Goal: Task Accomplishment & Management: Manage account settings

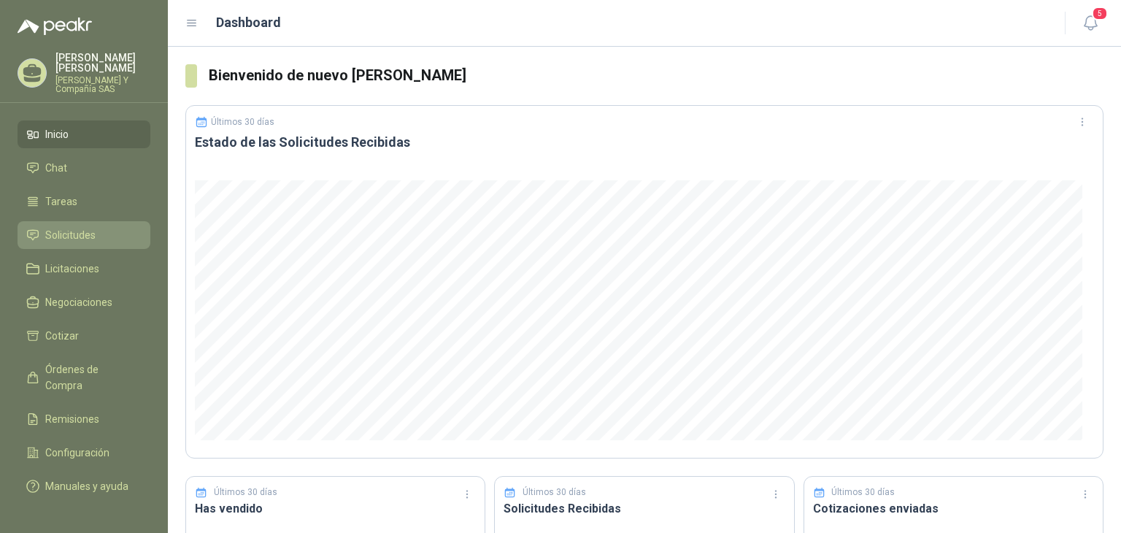
click at [79, 231] on span "Solicitudes" at bounding box center [70, 235] width 50 height 16
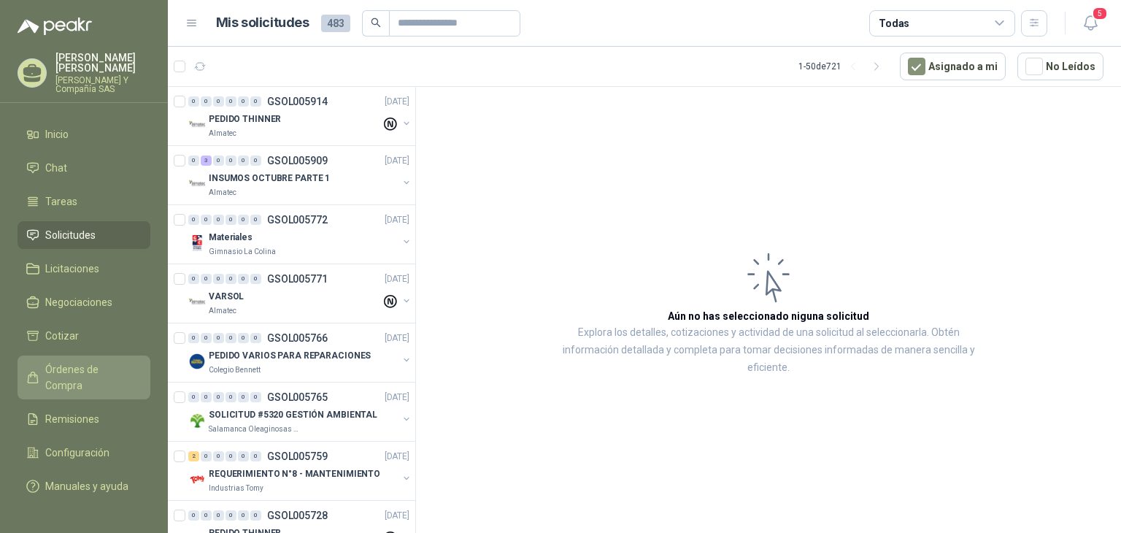
click at [56, 369] on span "Órdenes de Compra" at bounding box center [90, 377] width 91 height 32
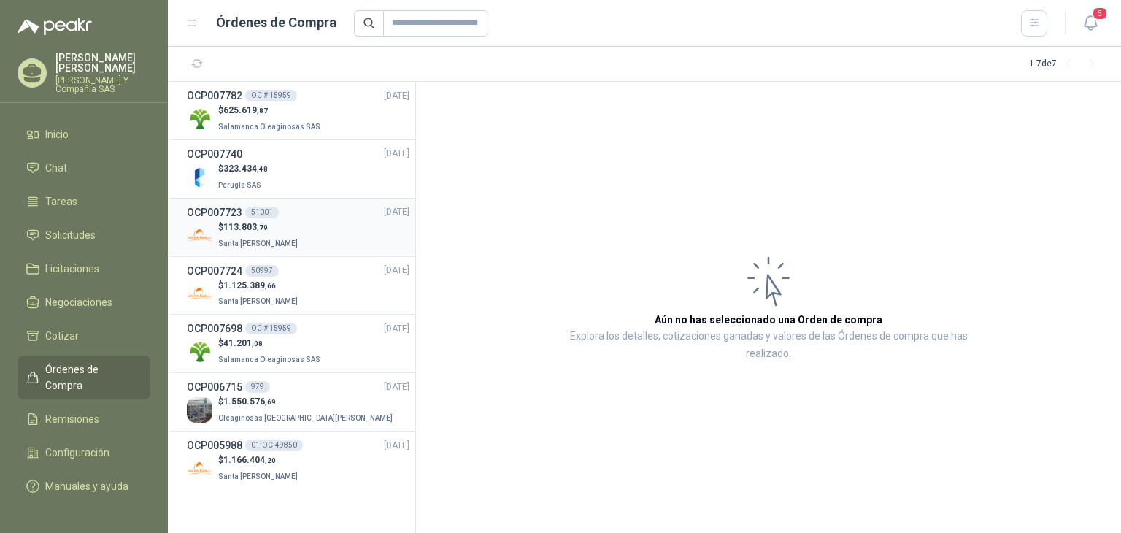
click at [251, 239] on span "Santa [PERSON_NAME]" at bounding box center [258, 243] width 80 height 8
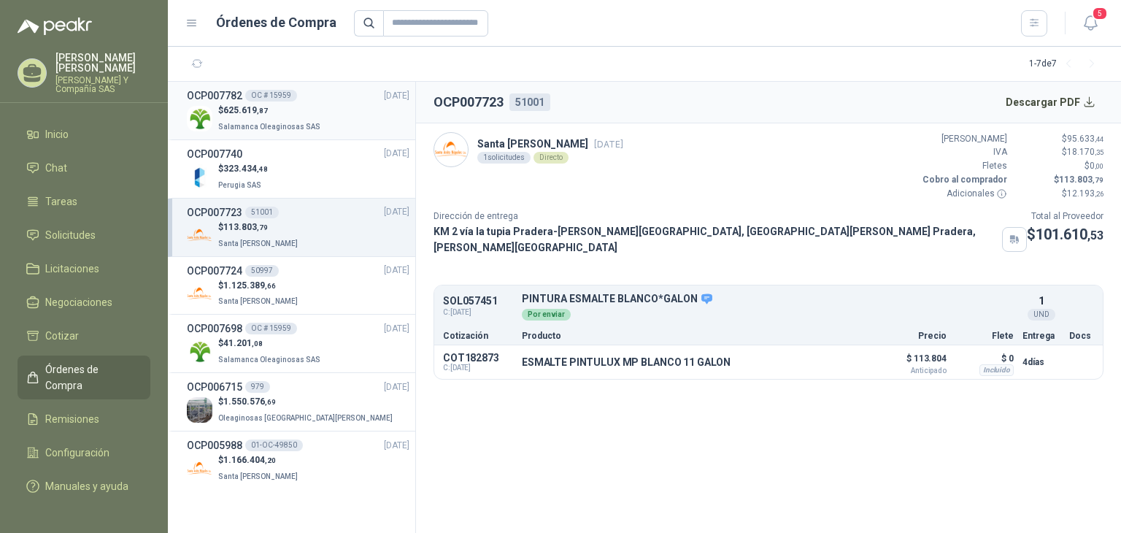
click at [296, 110] on p "$ 625.619 ,87" at bounding box center [270, 111] width 105 height 14
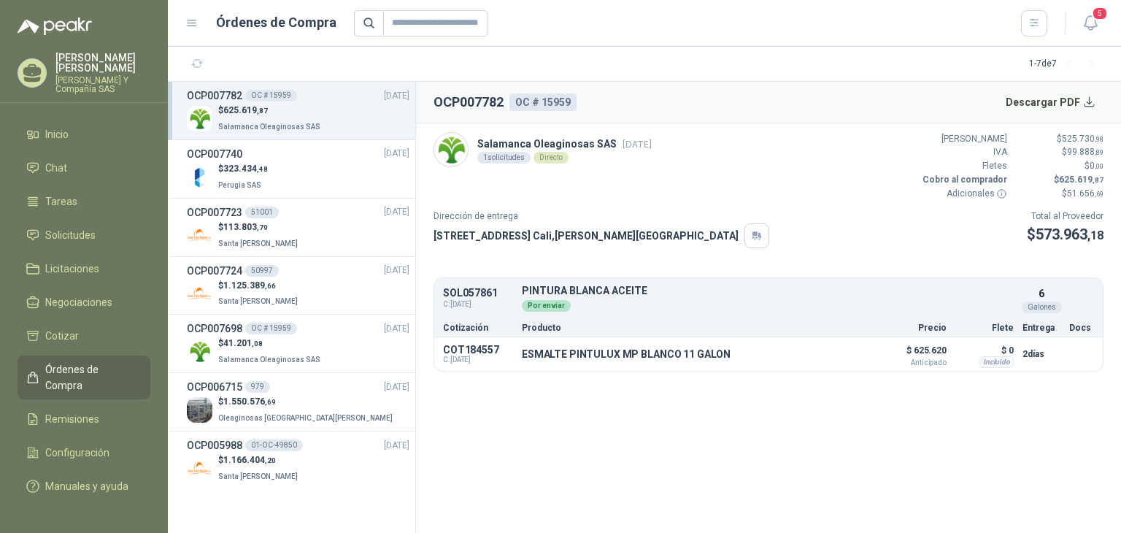
click at [495, 228] on p "[STREET_ADDRESS][PERSON_NAME]" at bounding box center [586, 236] width 305 height 16
click at [456, 231] on p "[STREET_ADDRESS][PERSON_NAME]" at bounding box center [586, 236] width 305 height 16
click at [109, 236] on li "Solicitudes" at bounding box center [83, 235] width 115 height 16
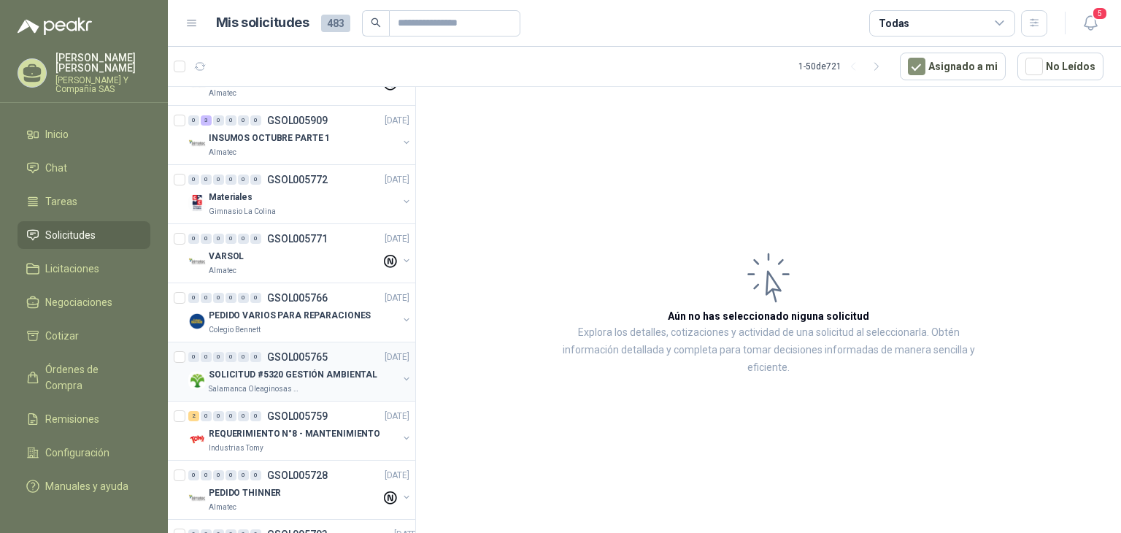
scroll to position [73, 0]
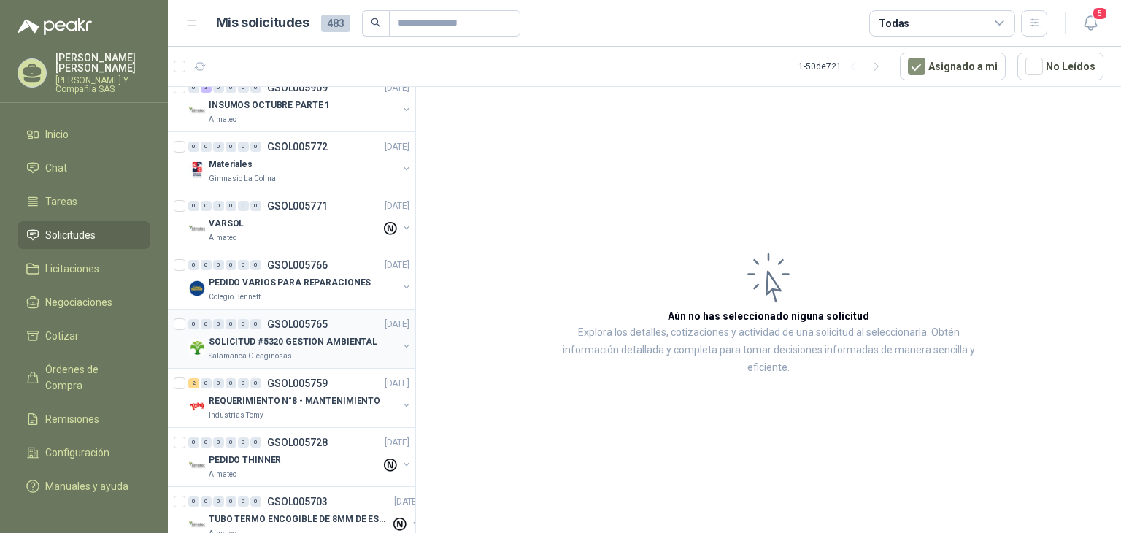
click at [250, 354] on p "Salamanca Oleaginosas SAS" at bounding box center [255, 356] width 92 height 12
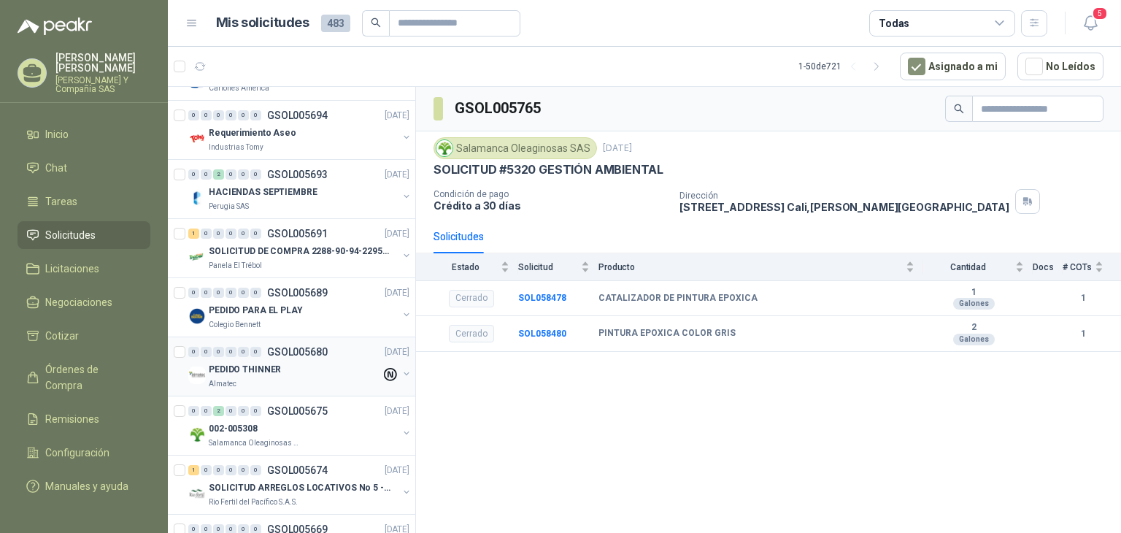
scroll to position [657, 0]
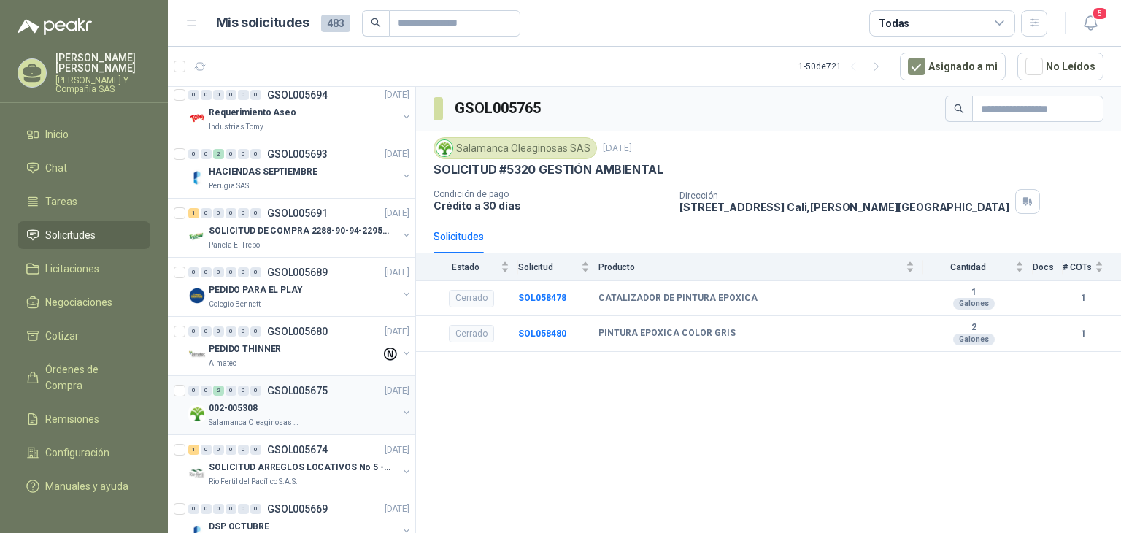
click at [242, 412] on p "002-005308" at bounding box center [233, 408] width 49 height 14
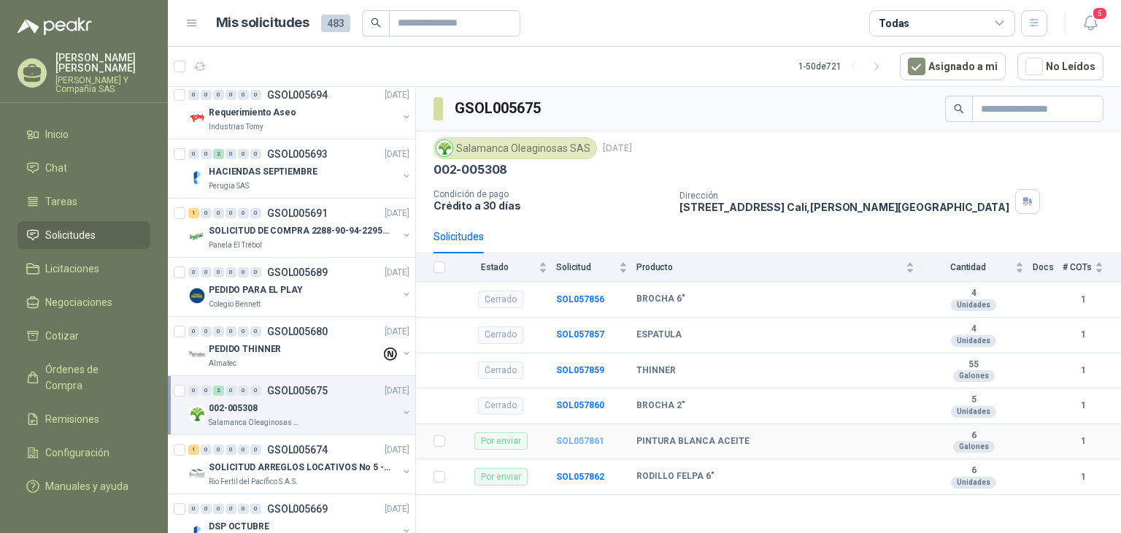
click at [583, 439] on b "SOL057861" at bounding box center [580, 441] width 48 height 10
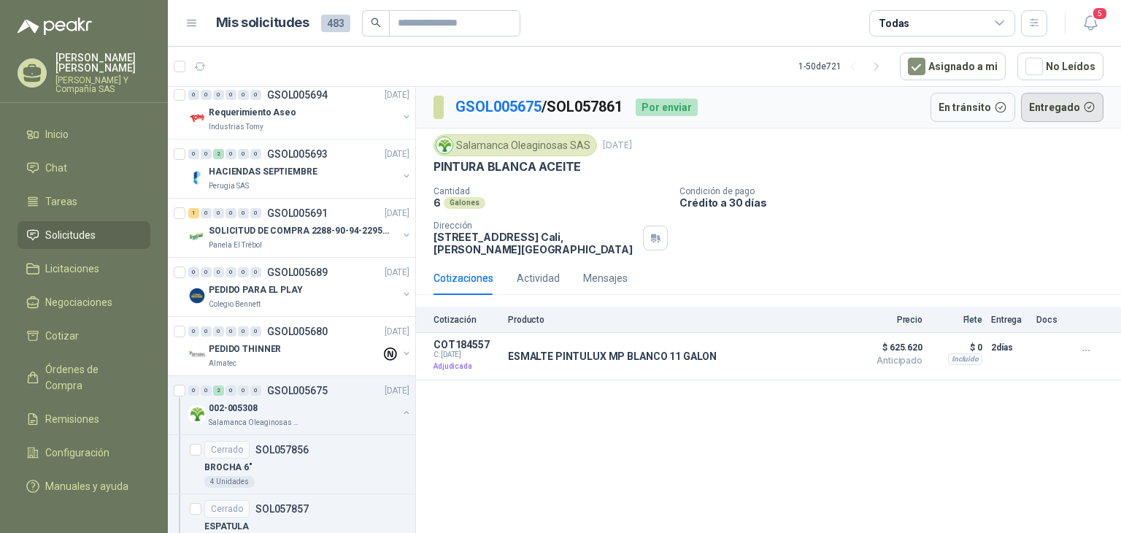
click at [1043, 104] on button "Entregado" at bounding box center [1062, 107] width 83 height 29
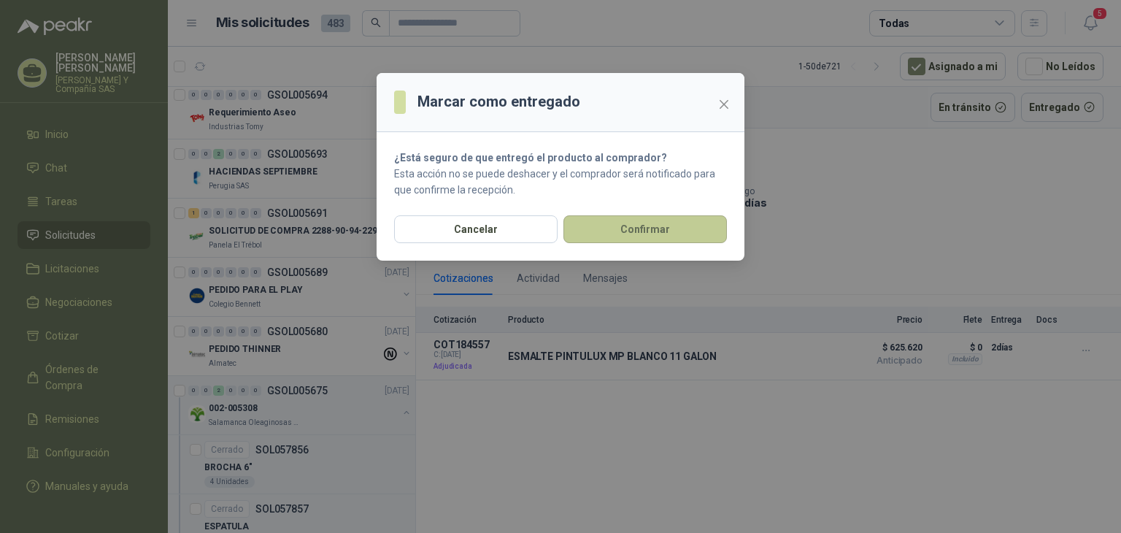
click at [653, 226] on button "Confirmar" at bounding box center [646, 229] width 164 height 28
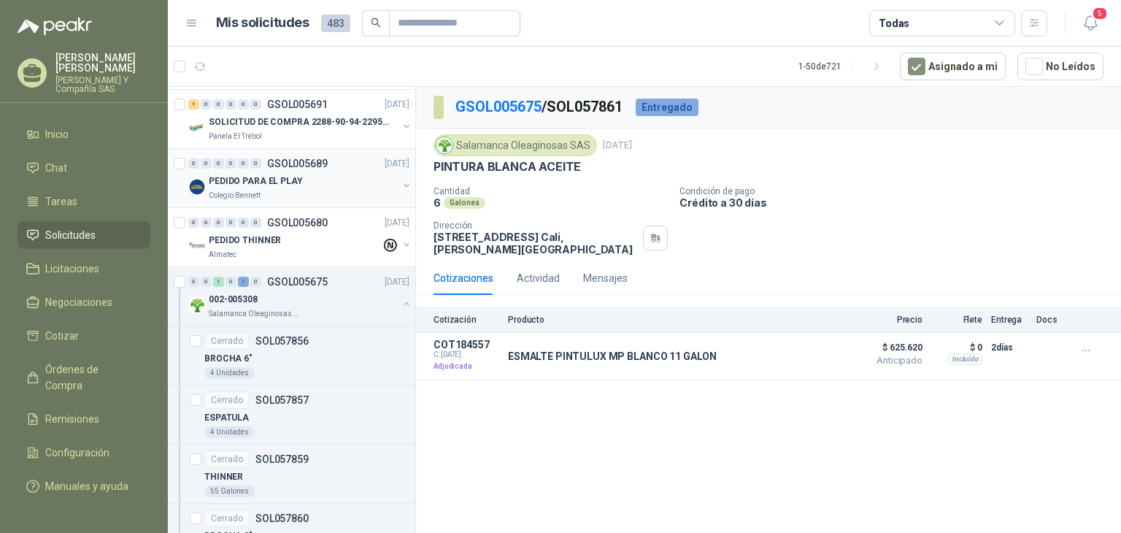
scroll to position [803, 0]
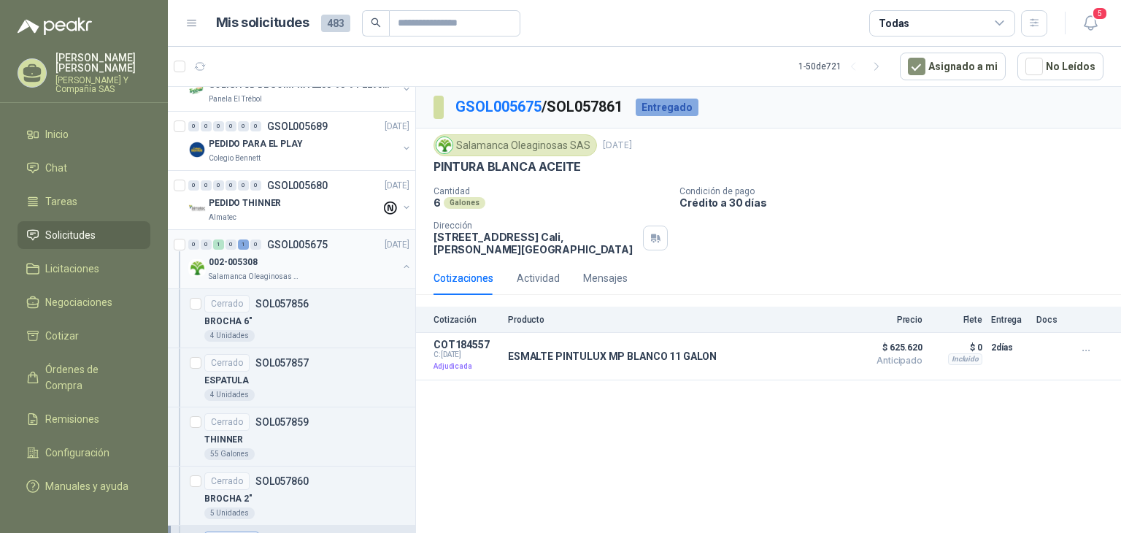
click at [309, 261] on div "002-005308" at bounding box center [303, 262] width 189 height 18
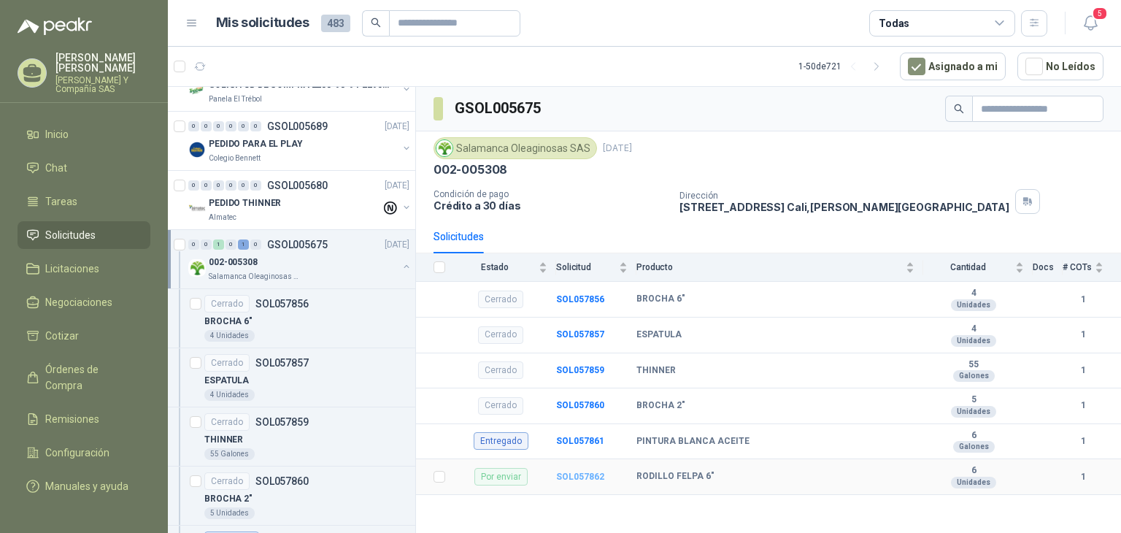
click at [562, 476] on b "SOL057862" at bounding box center [580, 477] width 48 height 10
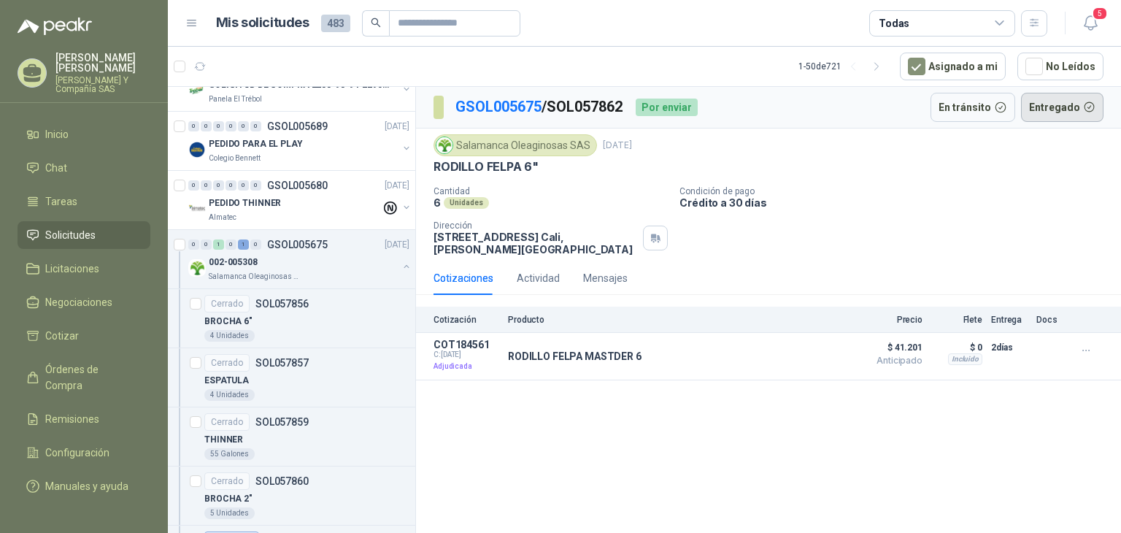
click at [1056, 106] on button "Entregado" at bounding box center [1062, 107] width 83 height 29
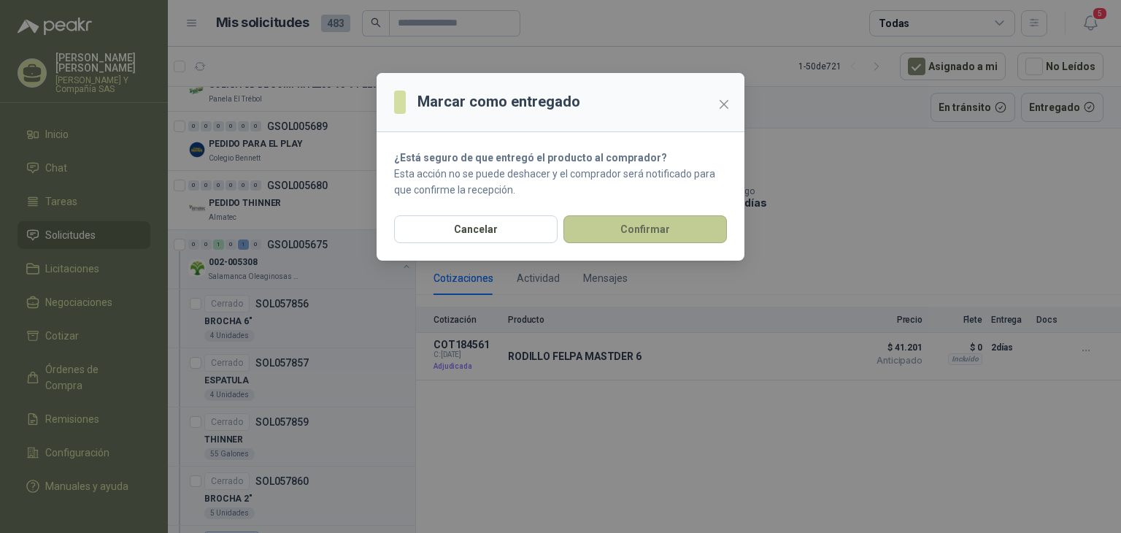
click at [677, 236] on button "Confirmar" at bounding box center [646, 229] width 164 height 28
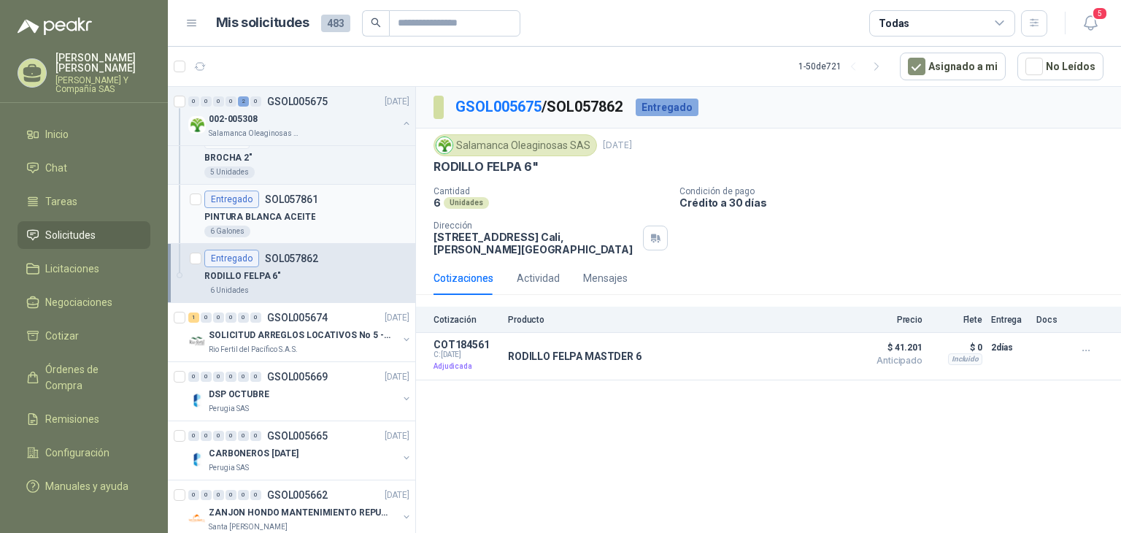
scroll to position [1168, 0]
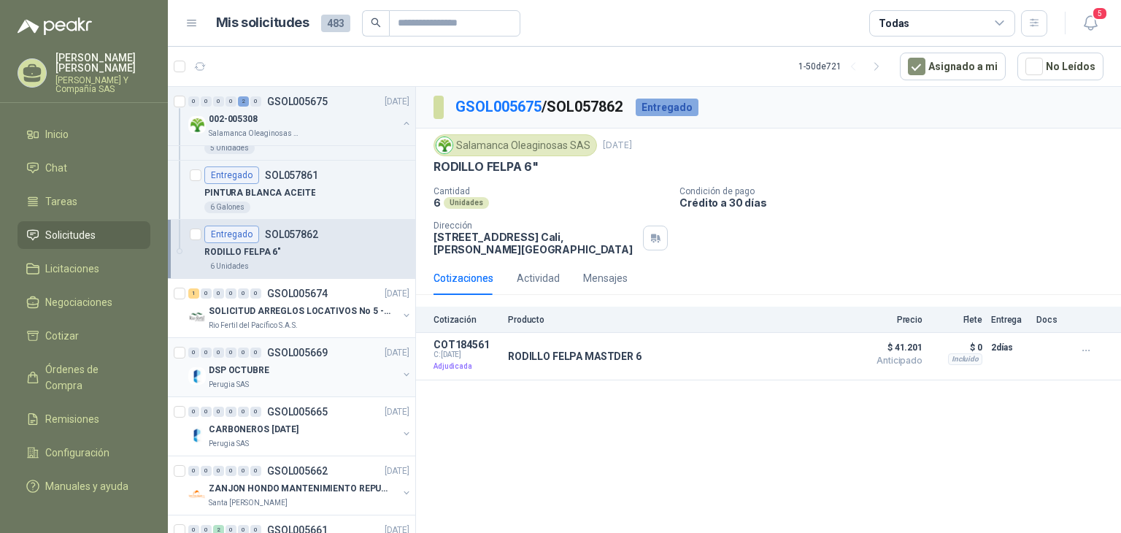
click at [307, 374] on div "DSP OCTUBRE" at bounding box center [303, 370] width 189 height 18
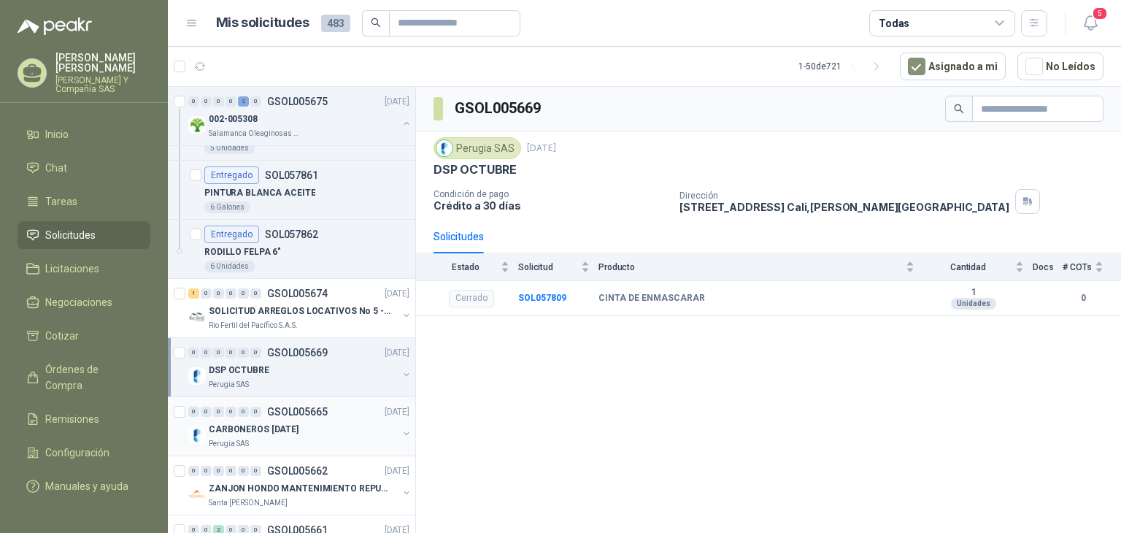
click at [307, 428] on div "CARBONEROS [DATE]" at bounding box center [303, 429] width 189 height 18
click at [303, 379] on div "Perugia SAS" at bounding box center [303, 385] width 189 height 12
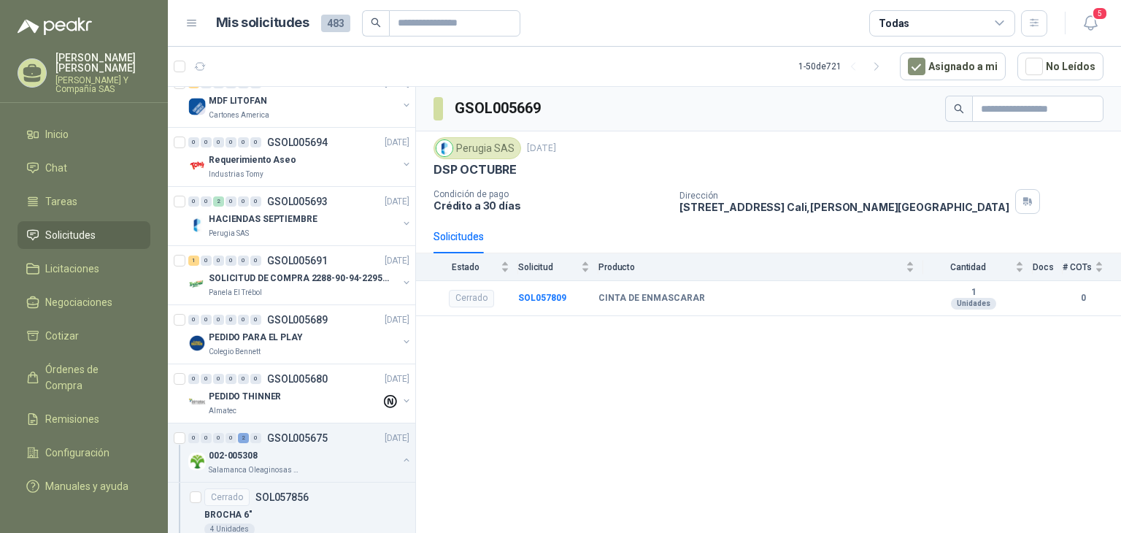
scroll to position [584, 0]
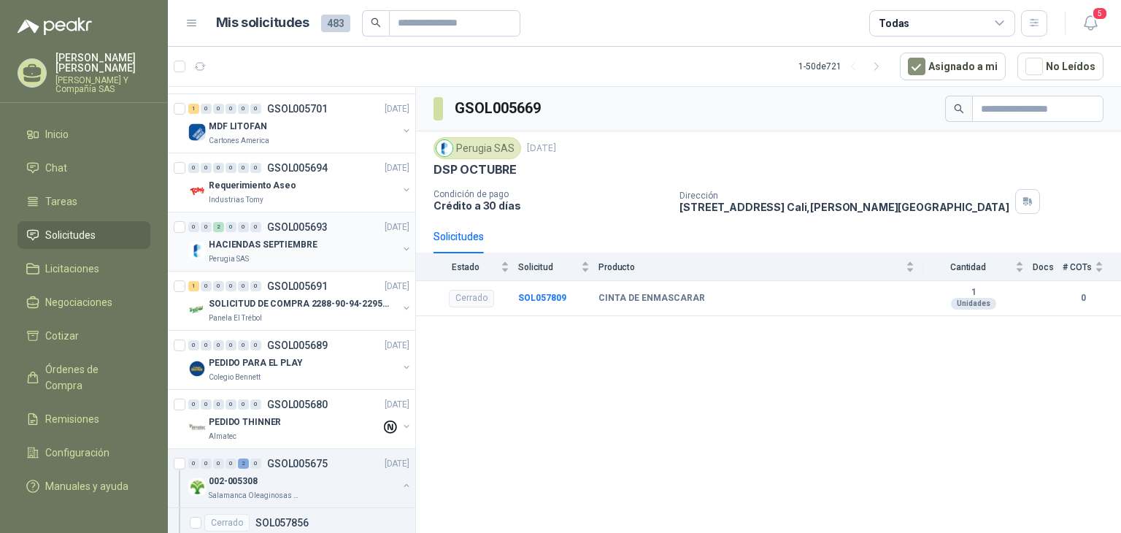
click at [291, 258] on div "Perugia SAS" at bounding box center [303, 259] width 189 height 12
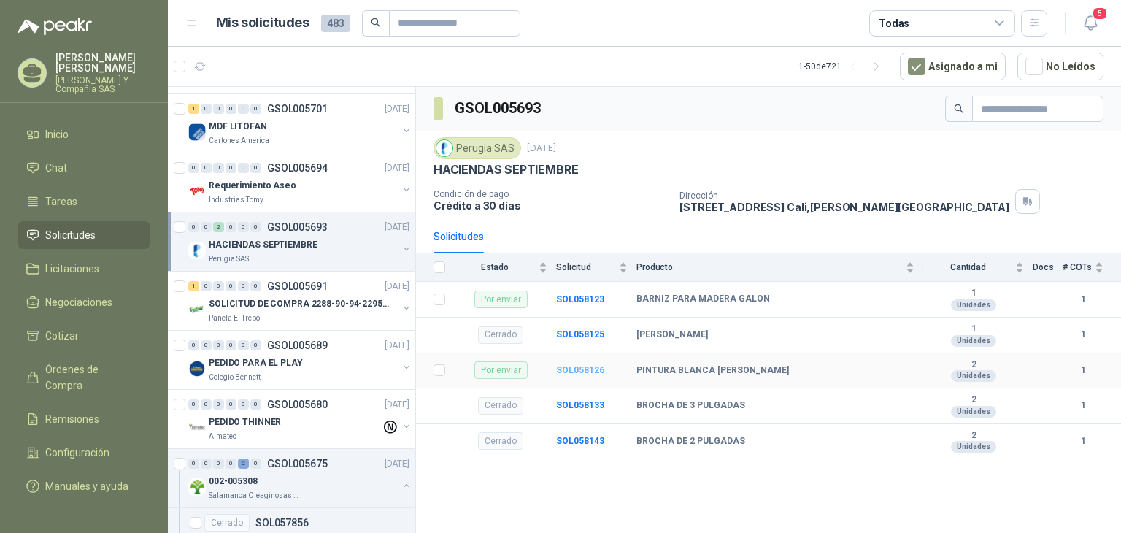
click at [569, 369] on b "SOL058126" at bounding box center [580, 370] width 48 height 10
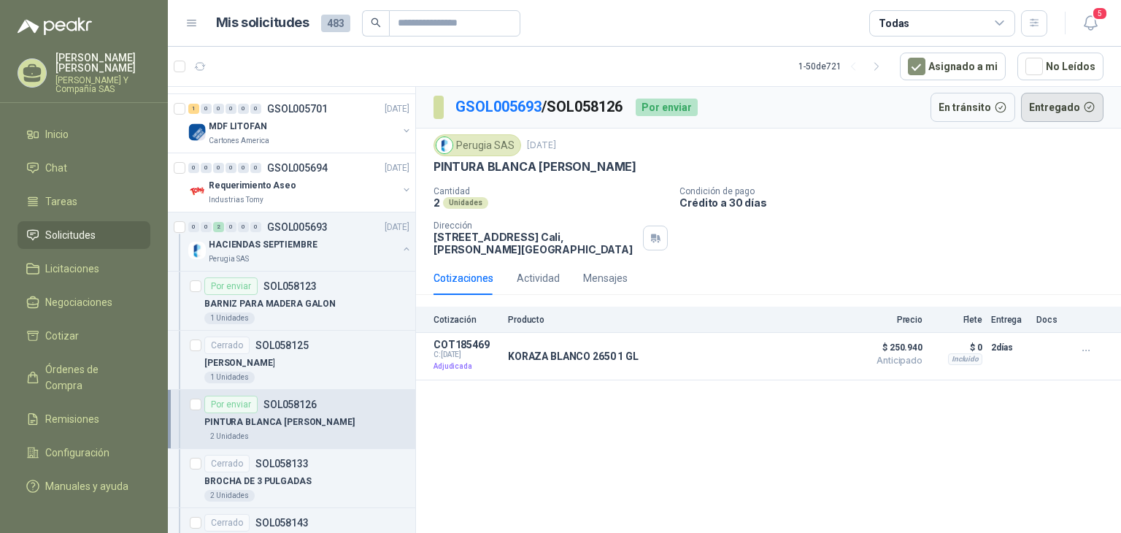
click at [1035, 109] on button "Entregado" at bounding box center [1062, 107] width 83 height 29
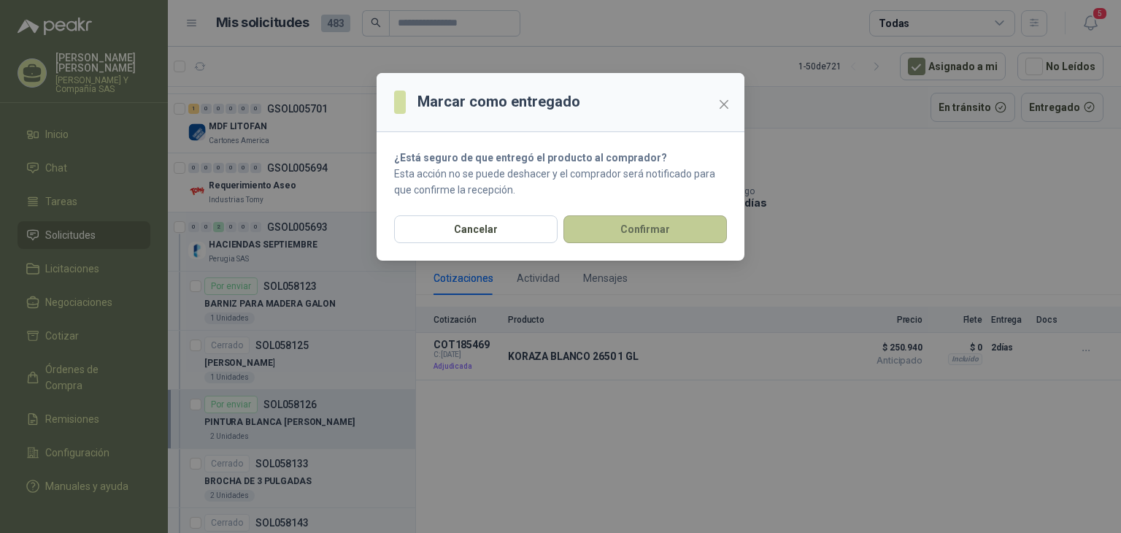
click at [650, 226] on button "Confirmar" at bounding box center [646, 229] width 164 height 28
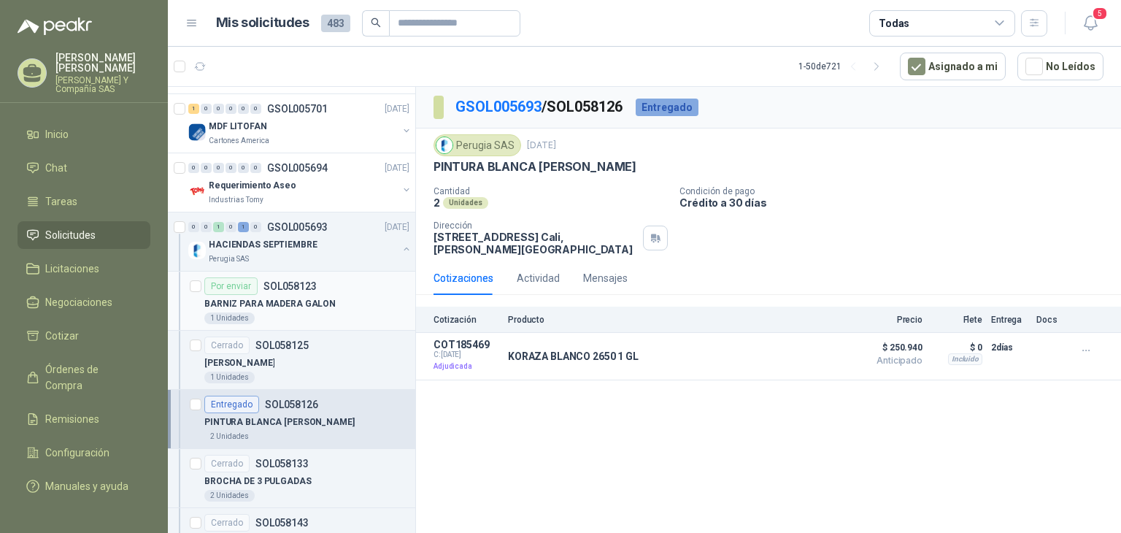
click at [356, 291] on div "Por enviar SOL058123" at bounding box center [306, 286] width 205 height 18
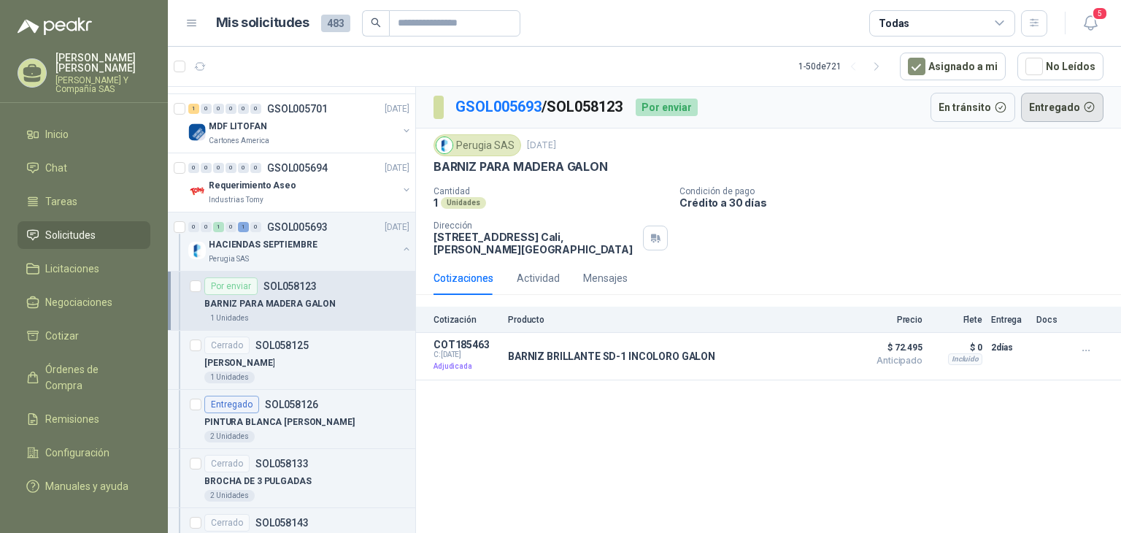
click at [1061, 106] on button "Entregado" at bounding box center [1062, 107] width 83 height 29
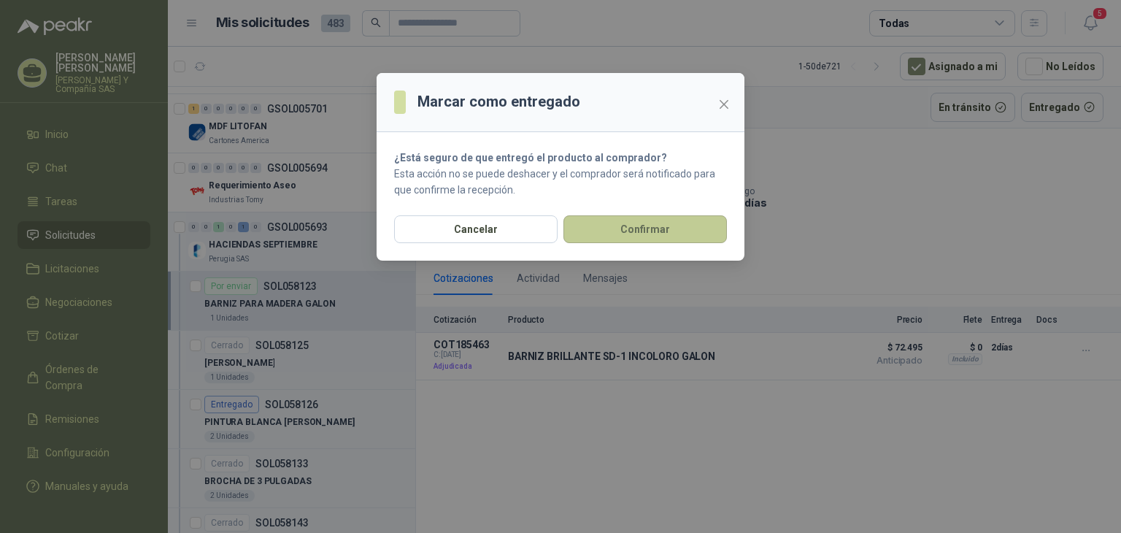
click at [696, 223] on button "Confirmar" at bounding box center [646, 229] width 164 height 28
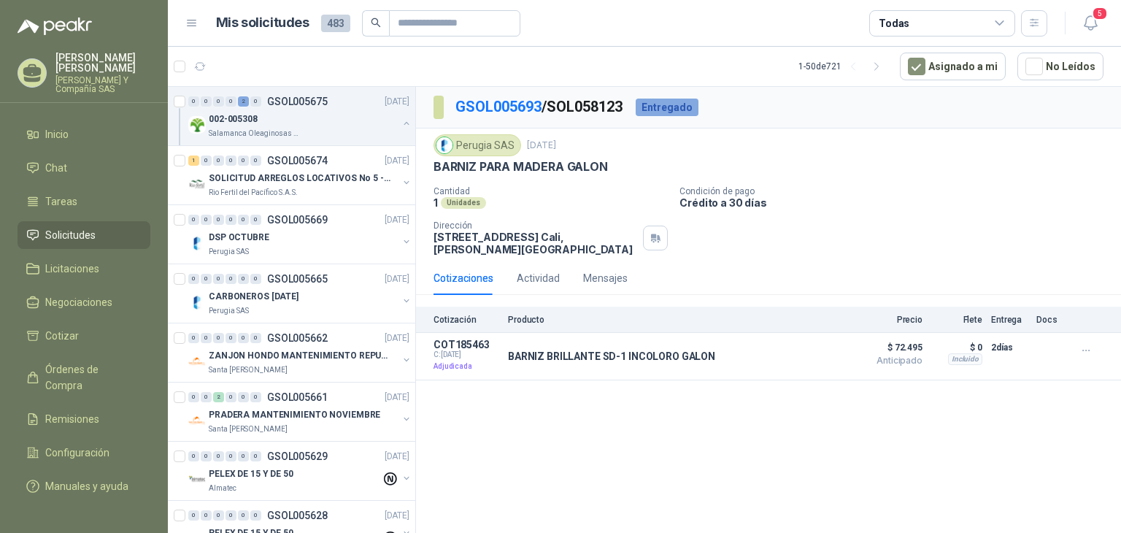
scroll to position [1606, 0]
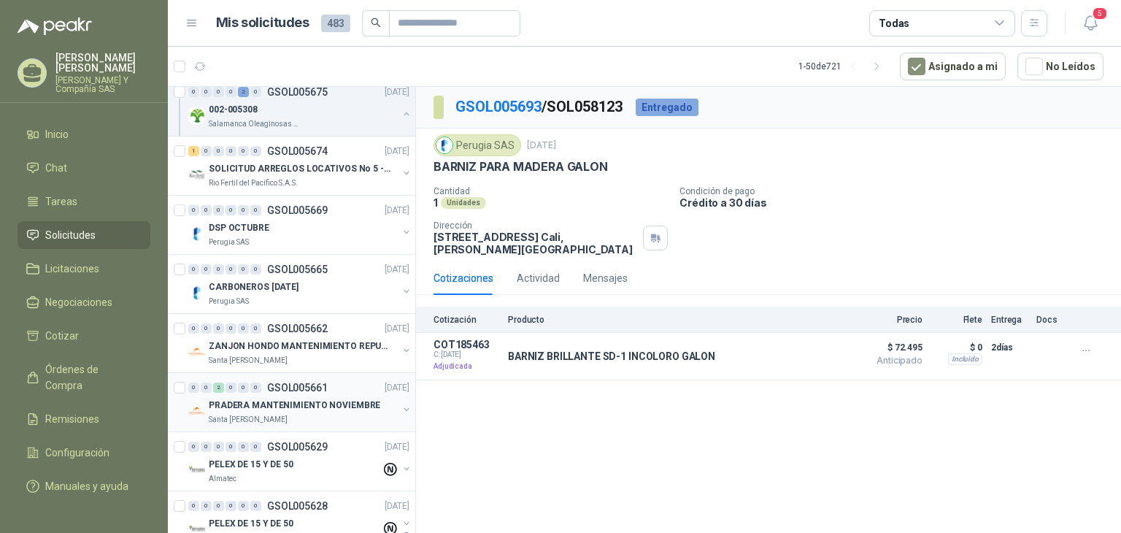
click at [312, 407] on div "PRADERA MANTENIMIENTO NOVIEMBRE" at bounding box center [303, 405] width 189 height 18
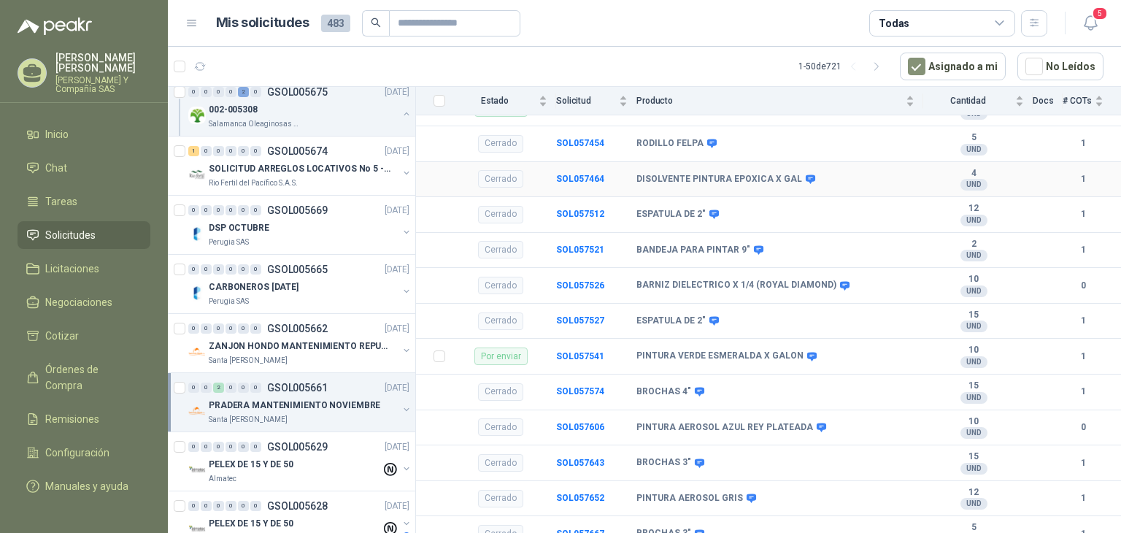
scroll to position [250, 0]
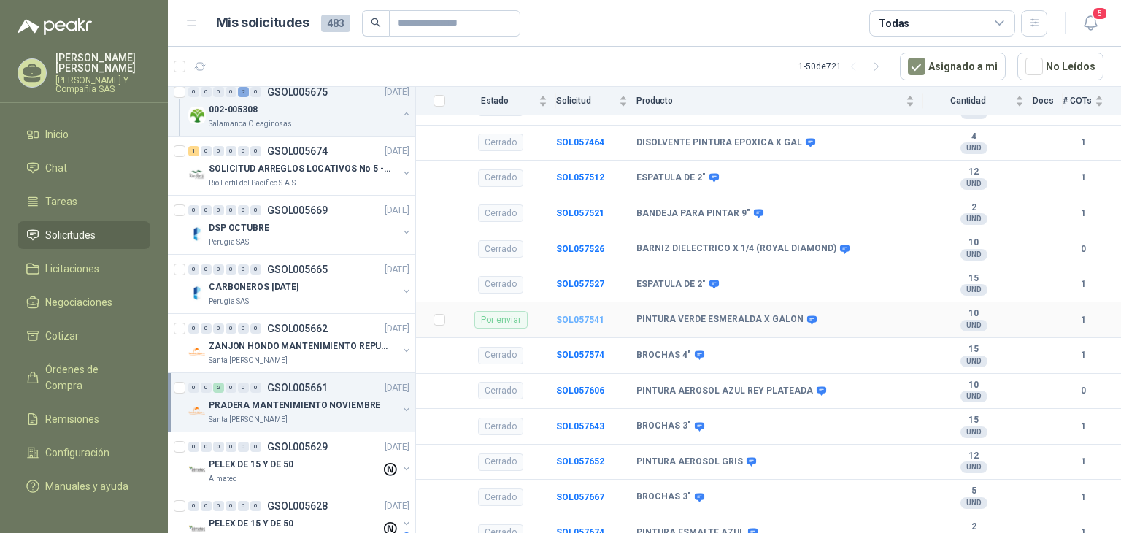
click at [572, 315] on b "SOL057541" at bounding box center [580, 320] width 48 height 10
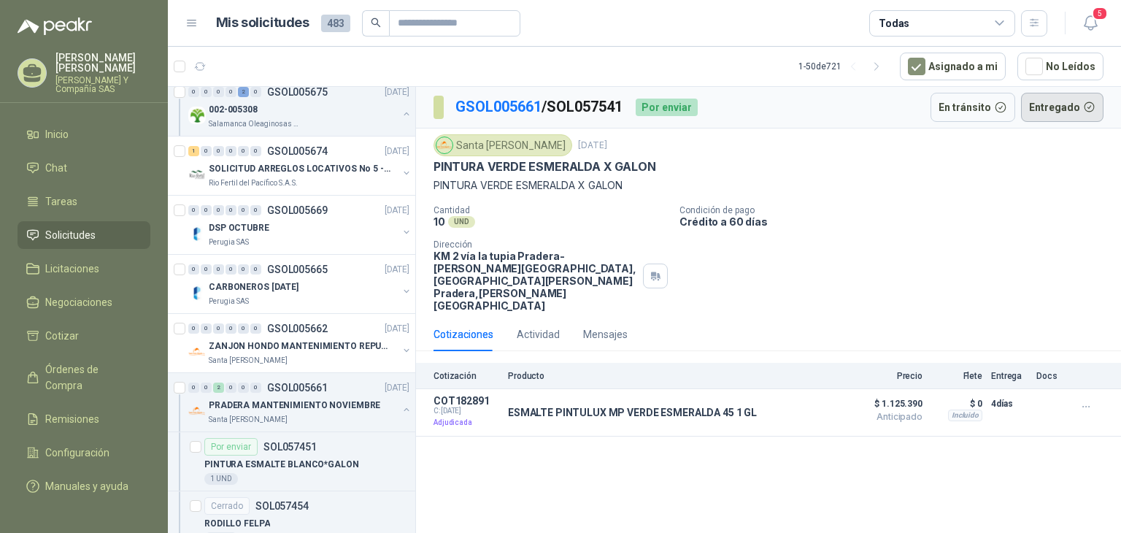
click at [1063, 112] on button "Entregado" at bounding box center [1062, 107] width 83 height 29
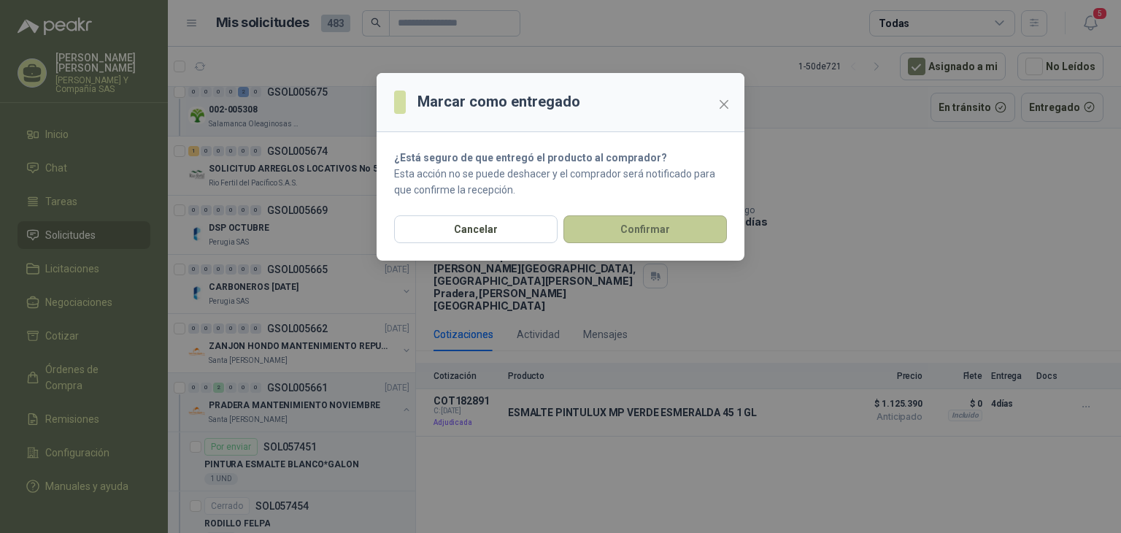
click at [667, 218] on button "Confirmar" at bounding box center [646, 229] width 164 height 28
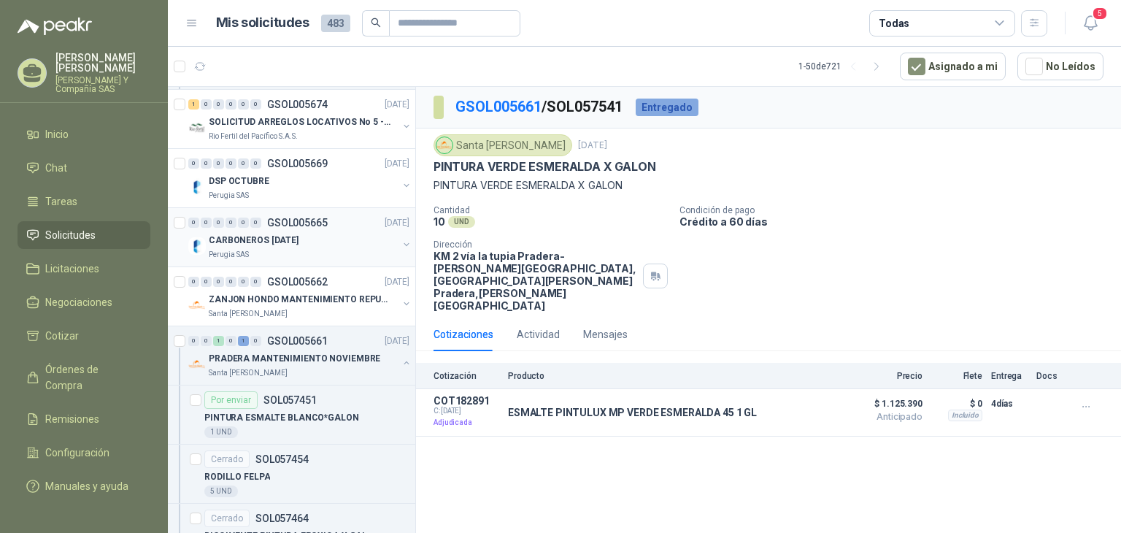
scroll to position [1679, 0]
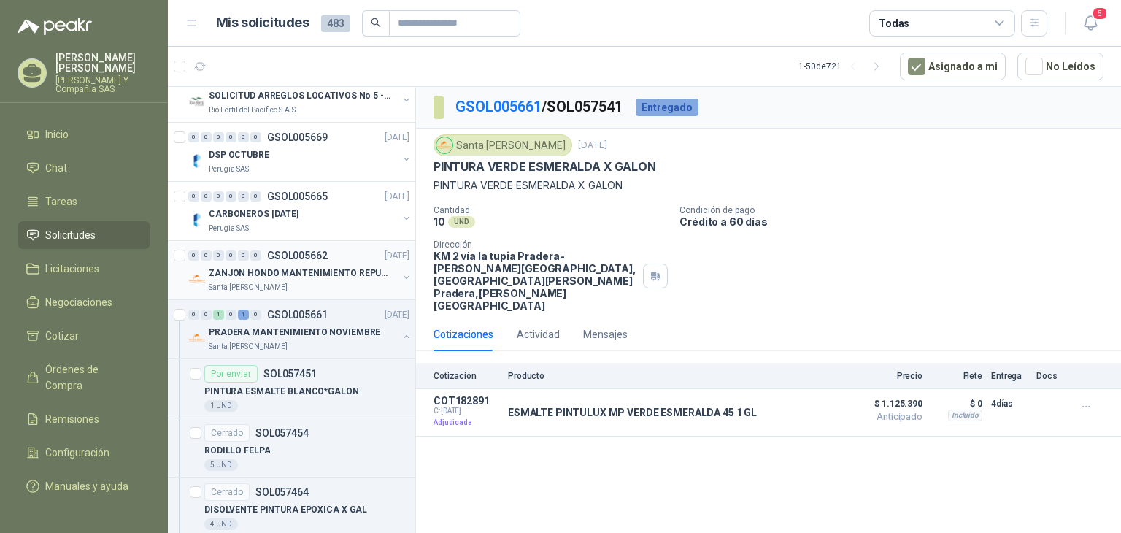
click at [307, 282] on div "Santa [PERSON_NAME]" at bounding box center [303, 288] width 189 height 12
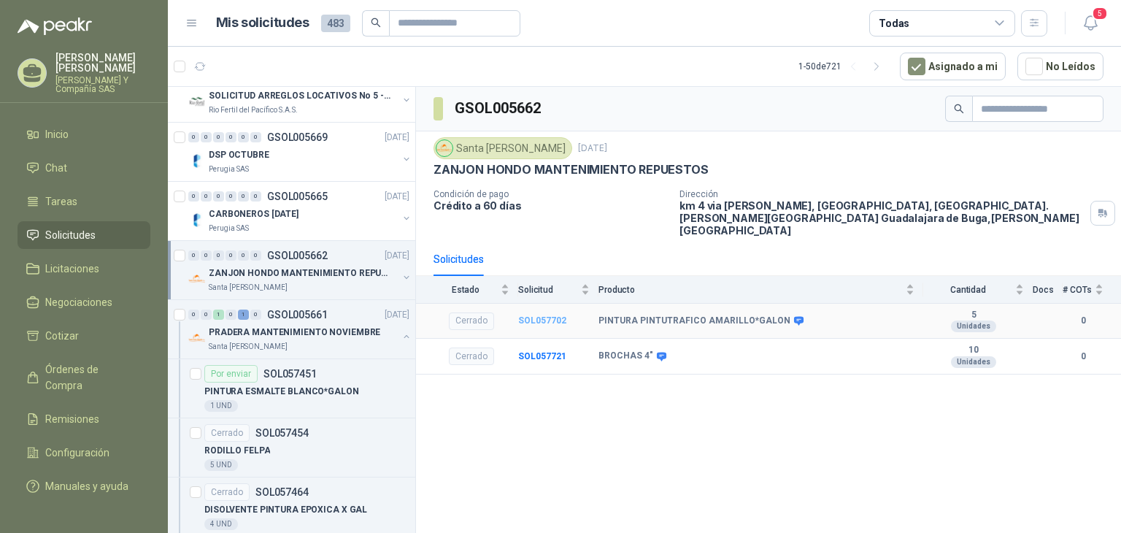
click at [524, 315] on b "SOL057702" at bounding box center [542, 320] width 48 height 10
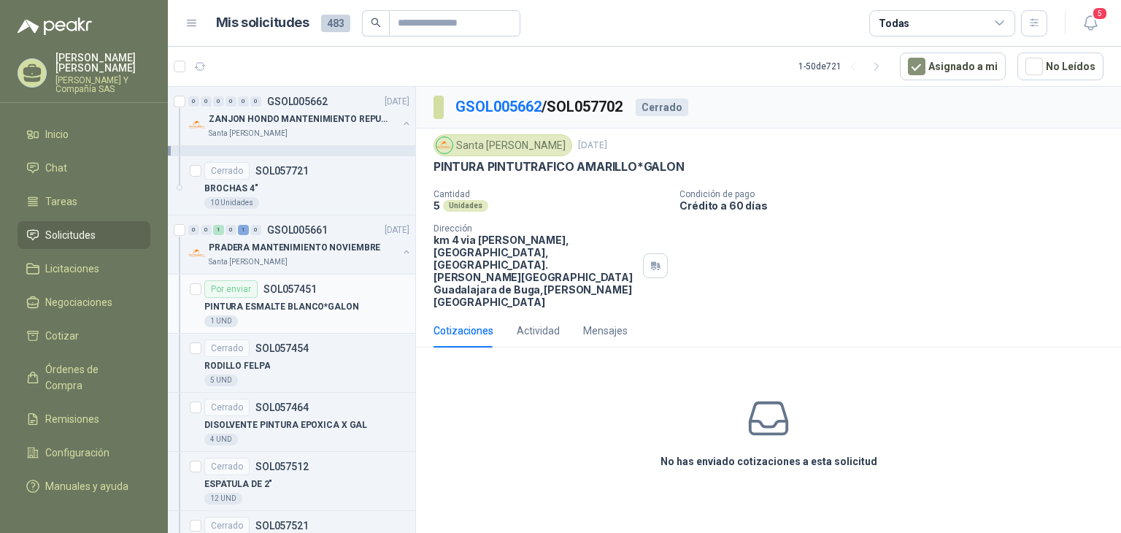
scroll to position [1898, 0]
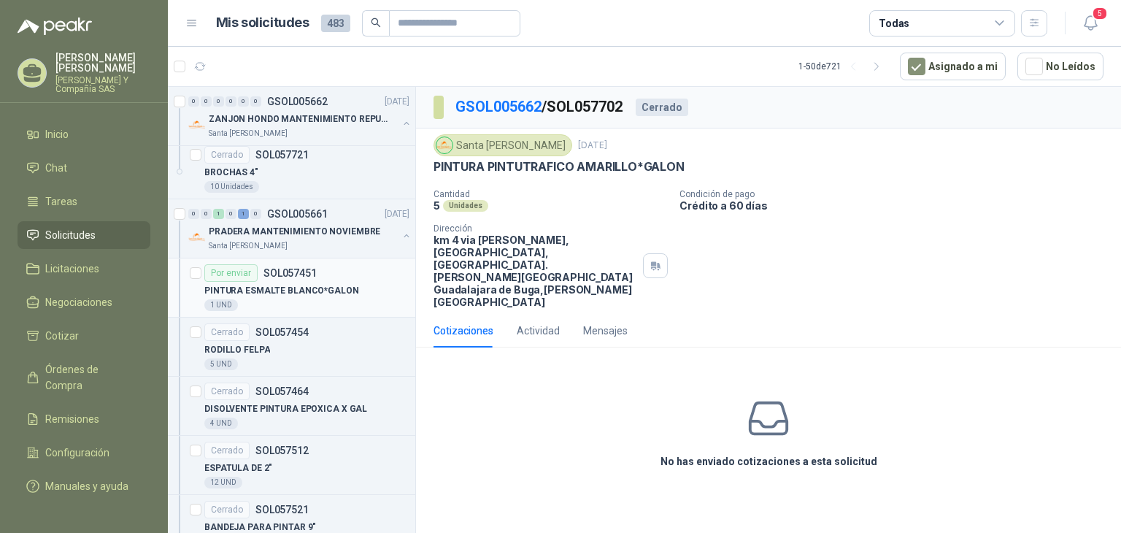
click at [359, 282] on div "PINTURA ESMALTE BLANCO*GALON" at bounding box center [306, 291] width 205 height 18
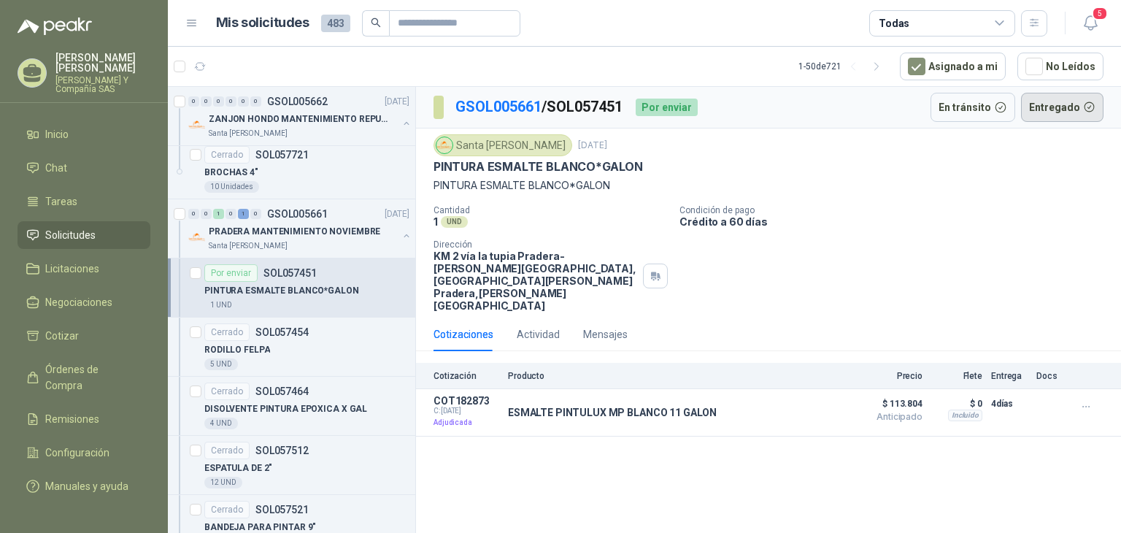
click at [1042, 99] on button "Entregado" at bounding box center [1062, 107] width 83 height 29
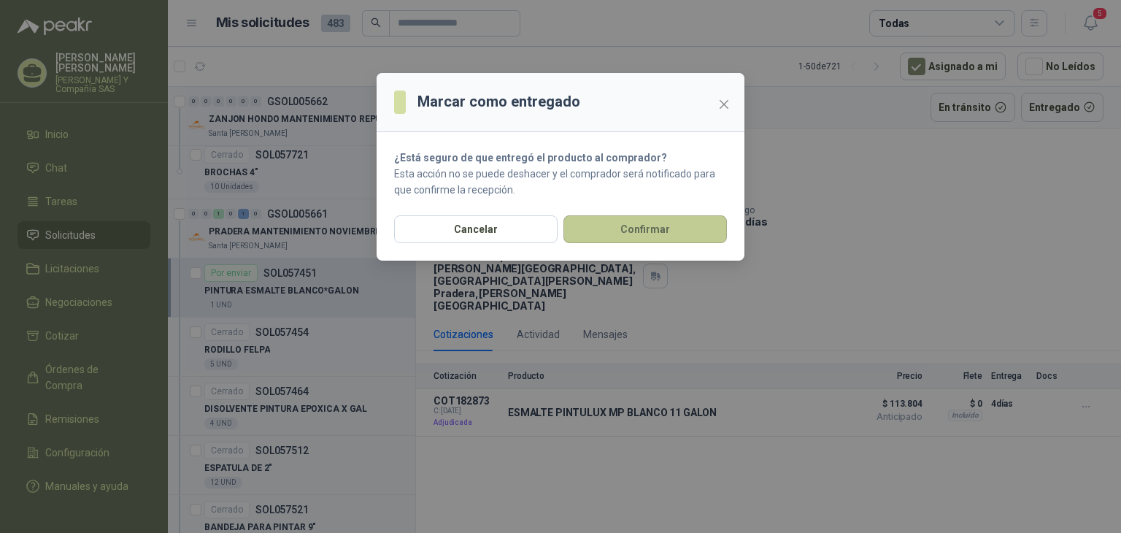
click at [676, 226] on button "Confirmar" at bounding box center [646, 229] width 164 height 28
